Goal: Task Accomplishment & Management: Manage account settings

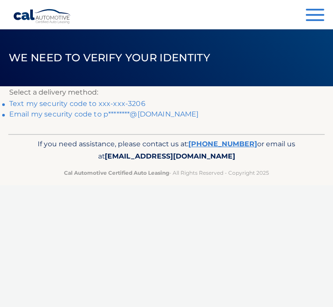
click at [137, 100] on link "Text my security code to xxx-xxx-3206" at bounding box center [77, 103] width 136 height 8
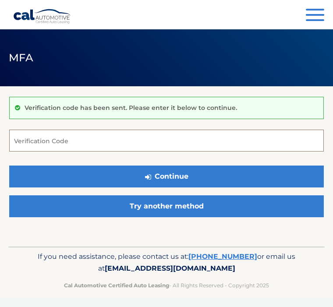
click at [31, 138] on input "Verification Code" at bounding box center [166, 141] width 315 height 22
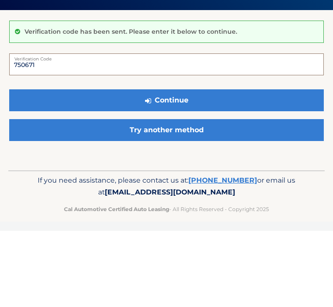
type input "750671"
click at [175, 166] on button "Continue" at bounding box center [166, 177] width 315 height 22
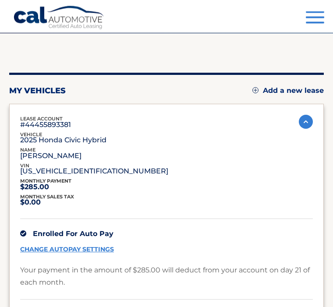
scroll to position [53, 0]
click at [314, 23] on span "button" at bounding box center [315, 23] width 18 height 2
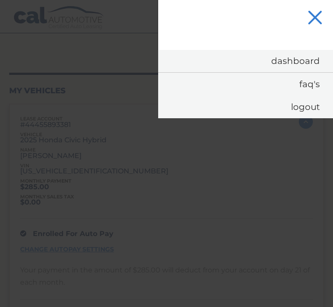
click at [305, 113] on link "Logout" at bounding box center [245, 107] width 175 height 23
